Goal: Task Accomplishment & Management: Manage account settings

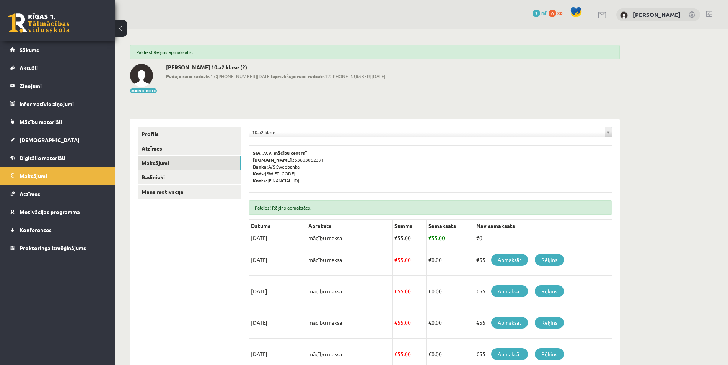
scroll to position [153, 0]
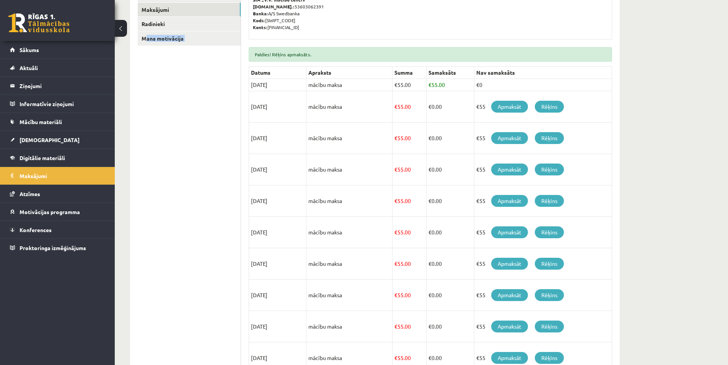
click at [184, 346] on ul "Profils Atzīmes Maksājumi [GEOGRAPHIC_DATA] Mana motivācija" at bounding box center [189, 189] width 103 height 431
click at [184, 346] on ul "Profils Atzīmes Maksājumi Radinieki Mana motivācija" at bounding box center [189, 189] width 103 height 431
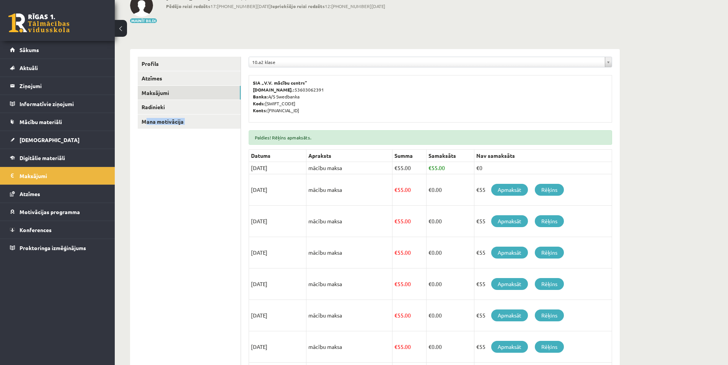
scroll to position [0, 0]
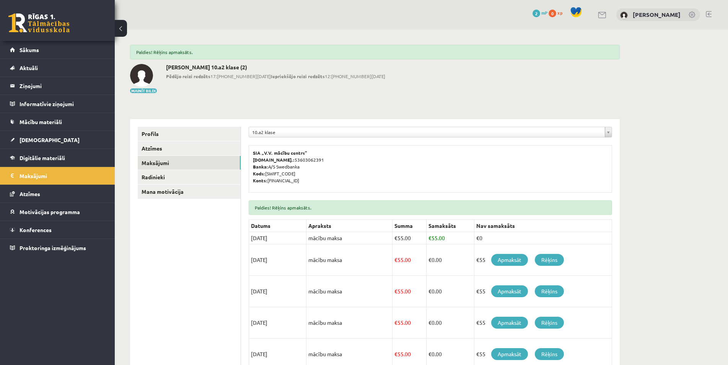
click at [161, 30] on div "**********" at bounding box center [375, 304] width 520 height 551
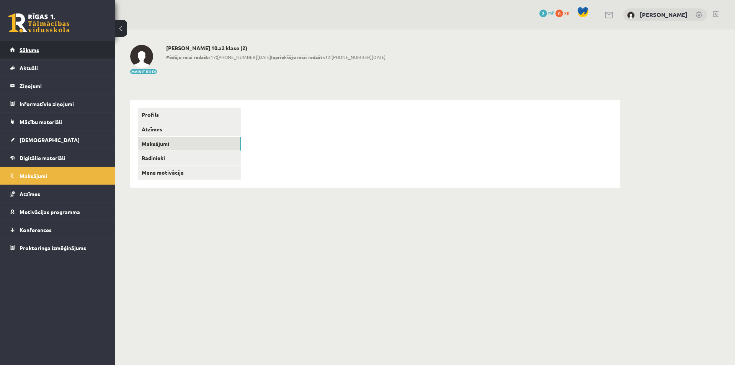
click at [35, 47] on span "Sākums" at bounding box center [30, 49] width 20 height 7
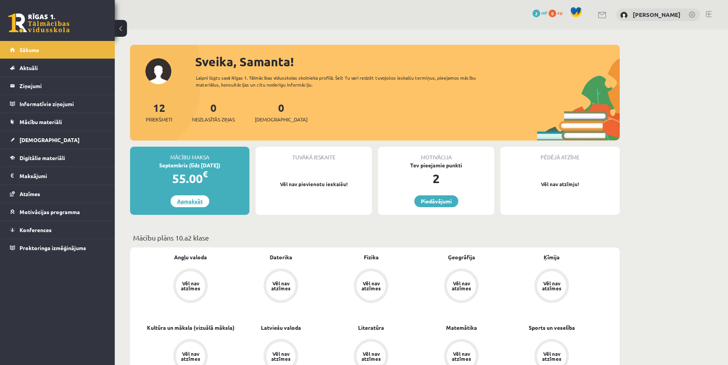
click at [181, 204] on link "Apmaksāt" at bounding box center [190, 201] width 39 height 12
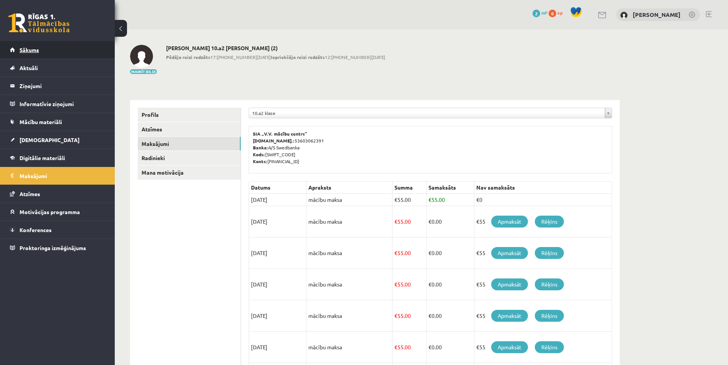
click at [44, 48] on link "Sākums" at bounding box center [57, 50] width 95 height 18
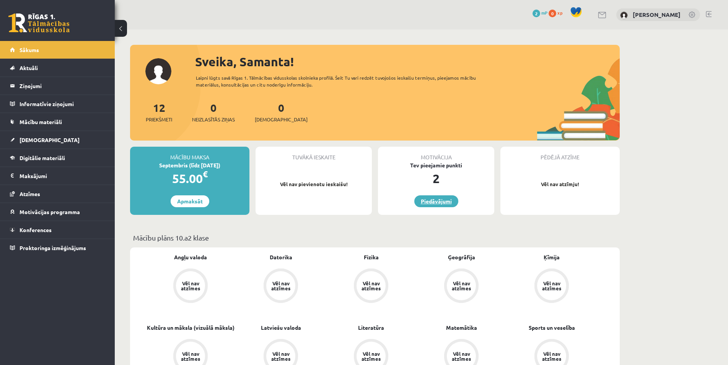
click at [443, 198] on link "Piedāvājumi" at bounding box center [436, 201] width 44 height 12
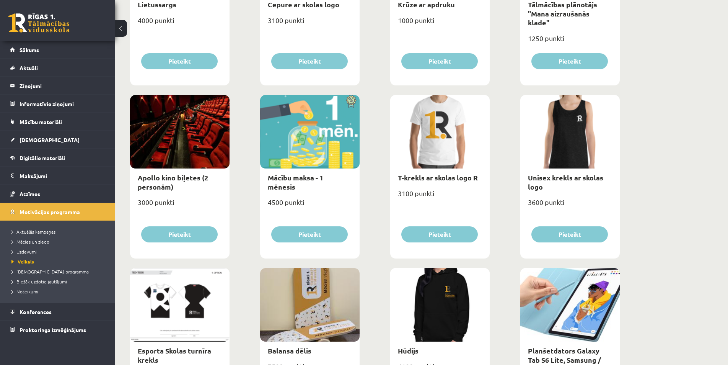
scroll to position [199, 0]
